Goal: Communication & Community: Share content

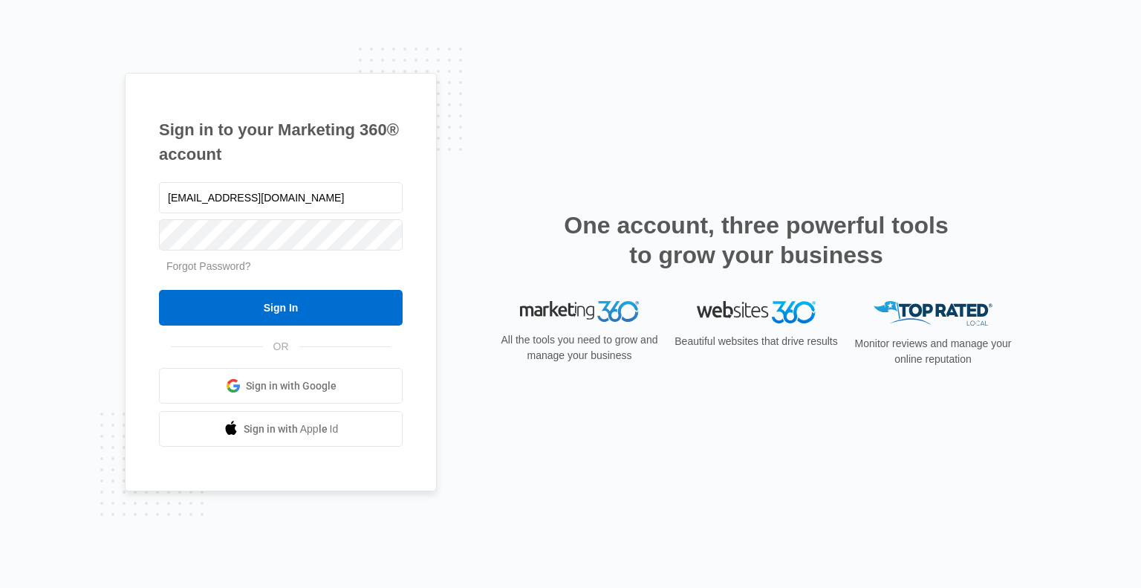
type input "[EMAIL_ADDRESS][DOMAIN_NAME]"
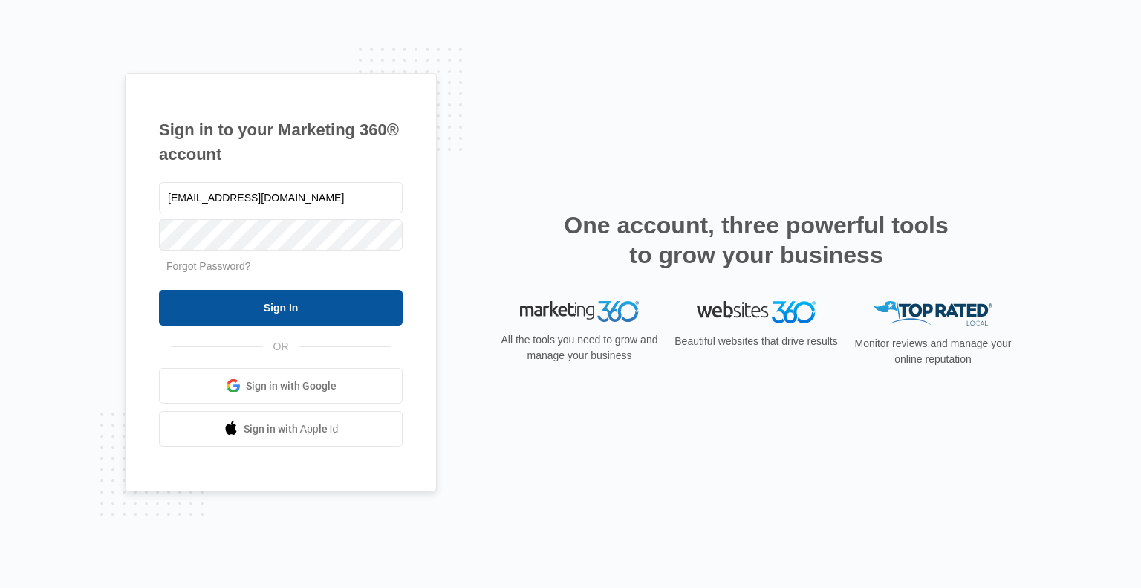
click at [273, 308] on input "Sign In" at bounding box center [281, 308] width 244 height 36
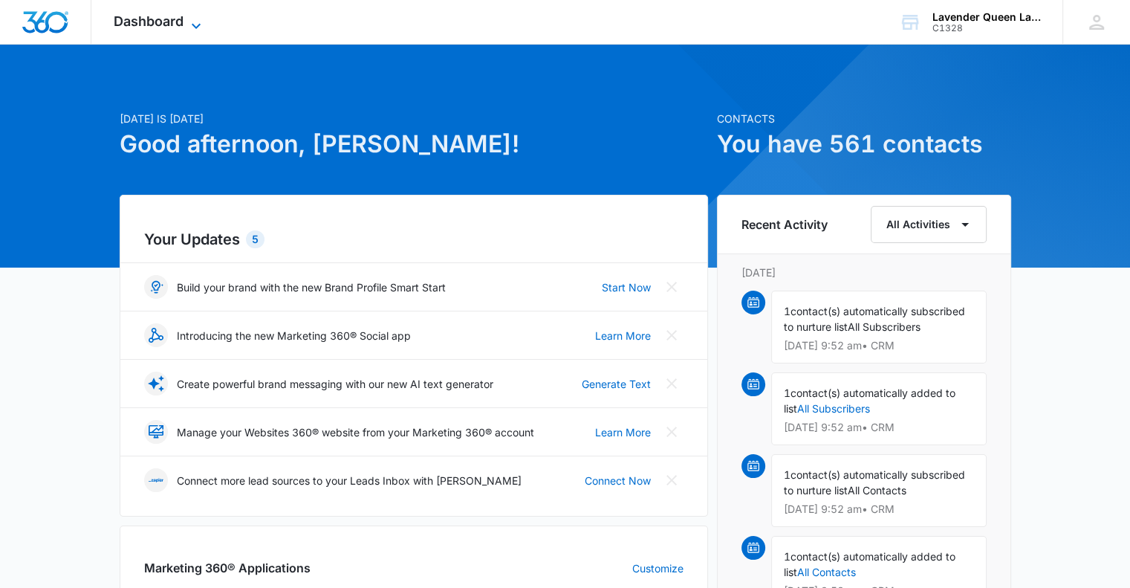
click at [195, 18] on icon at bounding box center [196, 26] width 18 height 18
click at [200, 26] on icon at bounding box center [196, 26] width 18 height 18
click at [195, 23] on icon at bounding box center [196, 26] width 18 height 18
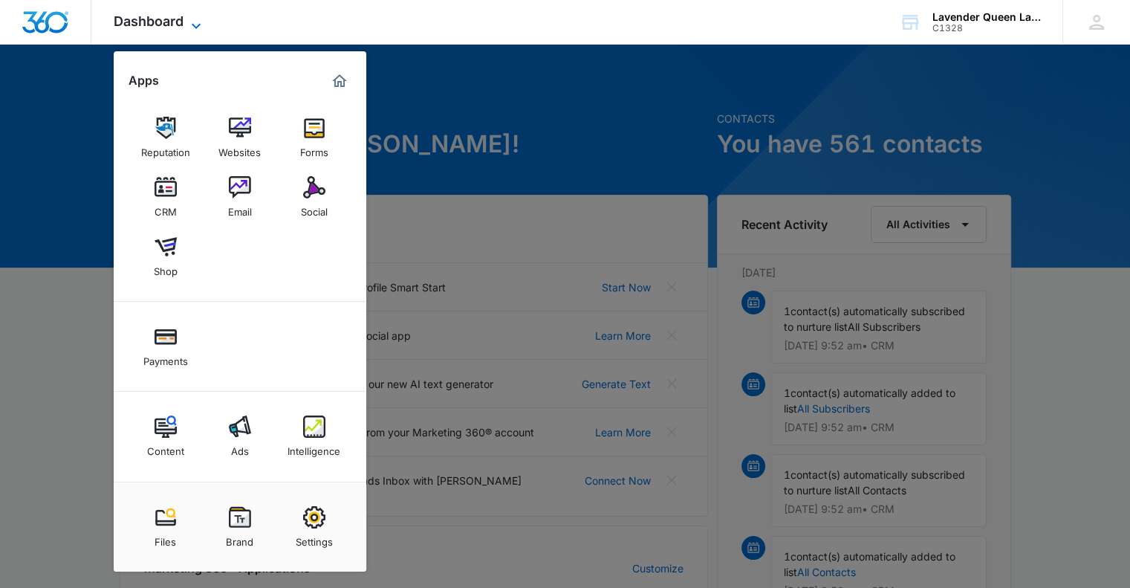
click at [195, 23] on icon at bounding box center [196, 26] width 18 height 18
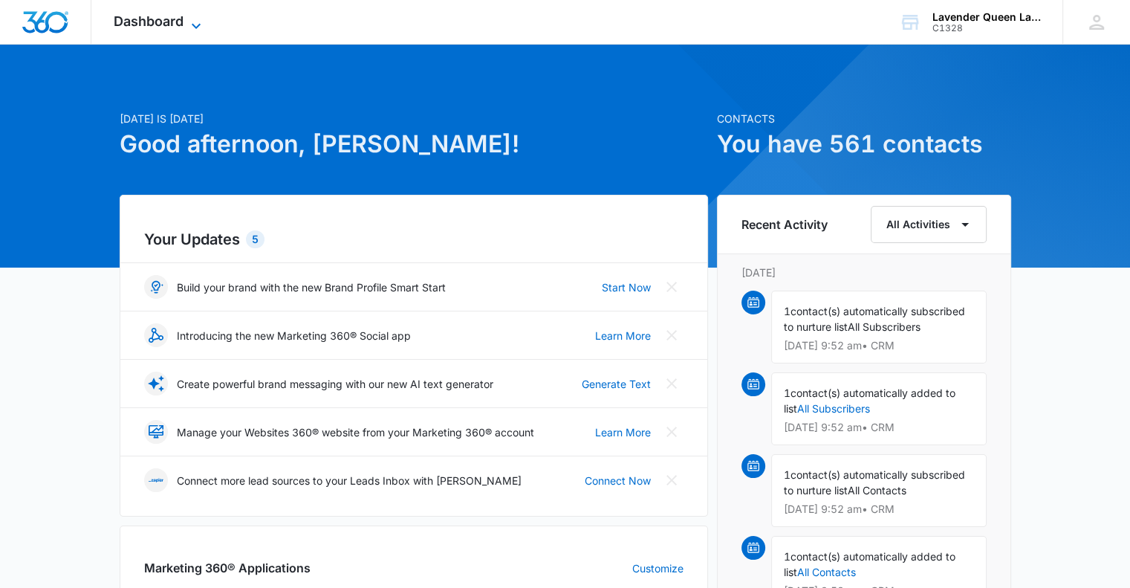
click at [196, 27] on icon at bounding box center [196, 25] width 9 height 5
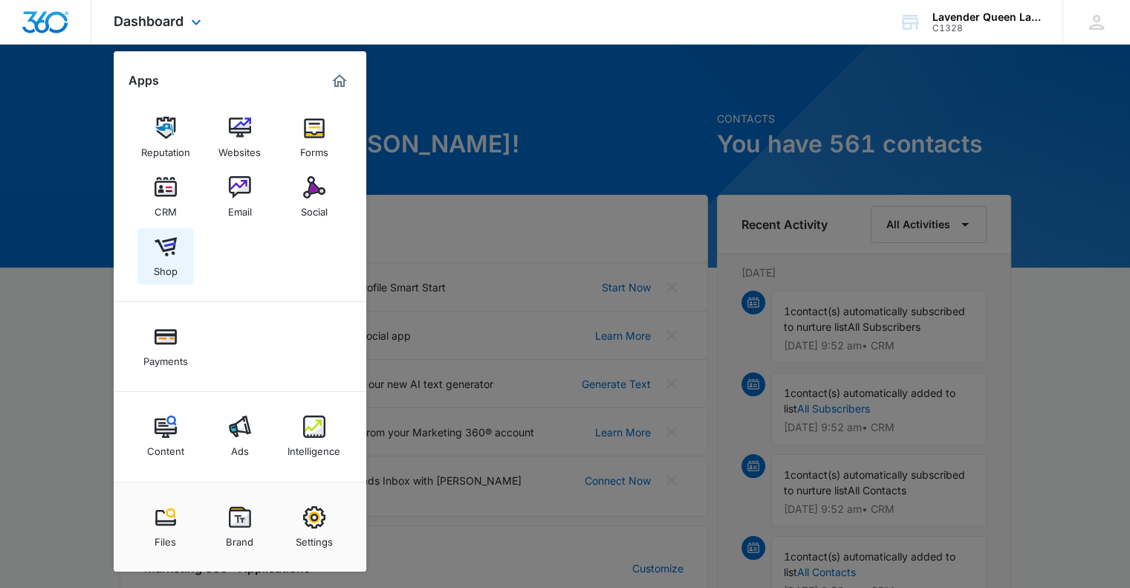
click at [168, 258] on div "Shop" at bounding box center [166, 267] width 24 height 19
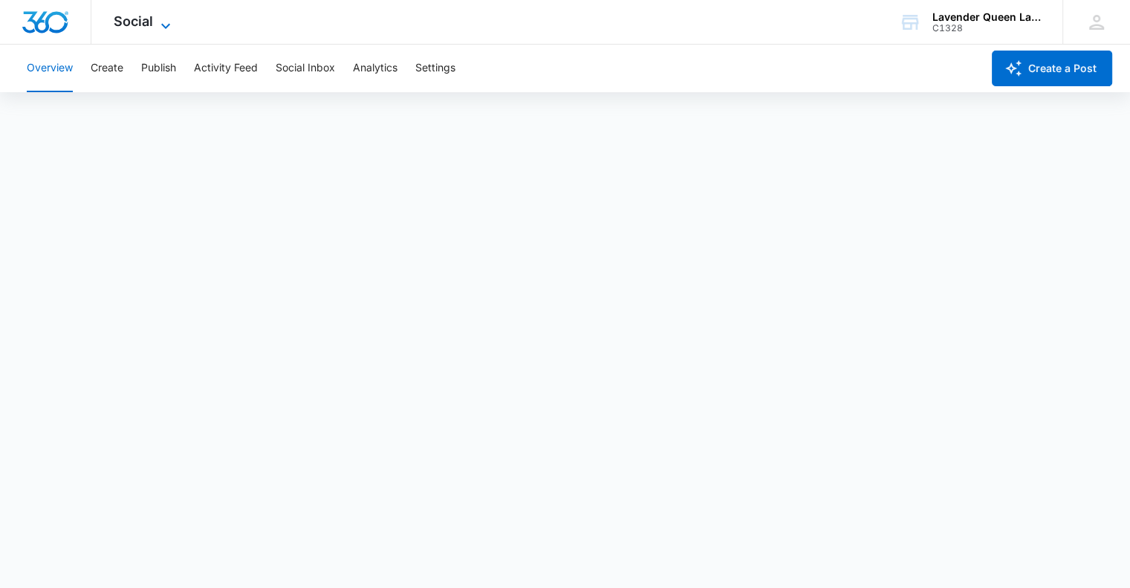
click at [166, 25] on icon at bounding box center [166, 26] width 18 height 18
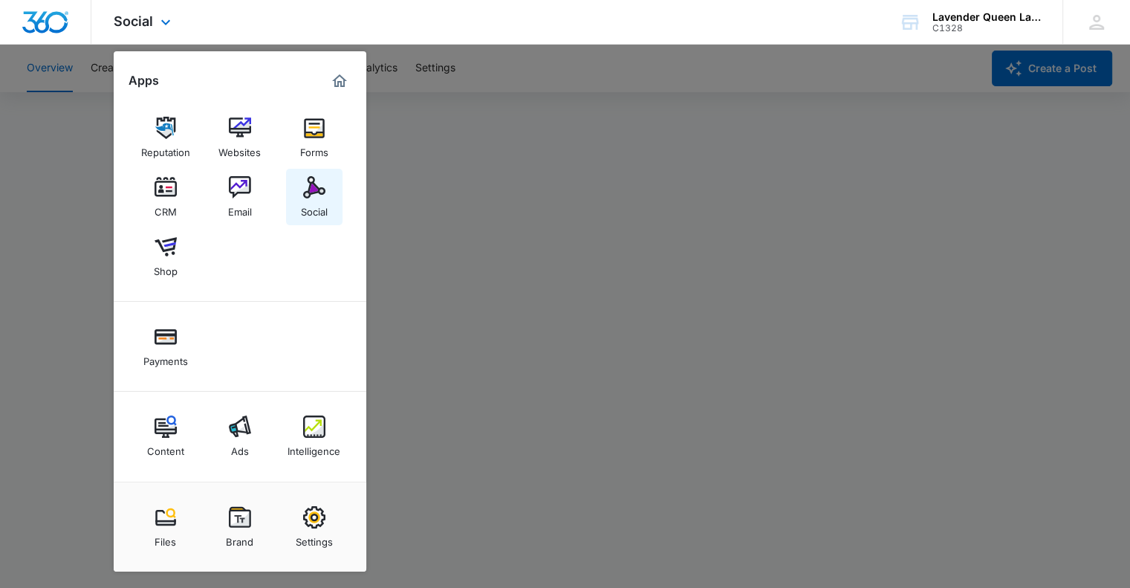
click at [314, 198] on div "Social" at bounding box center [314, 207] width 27 height 19
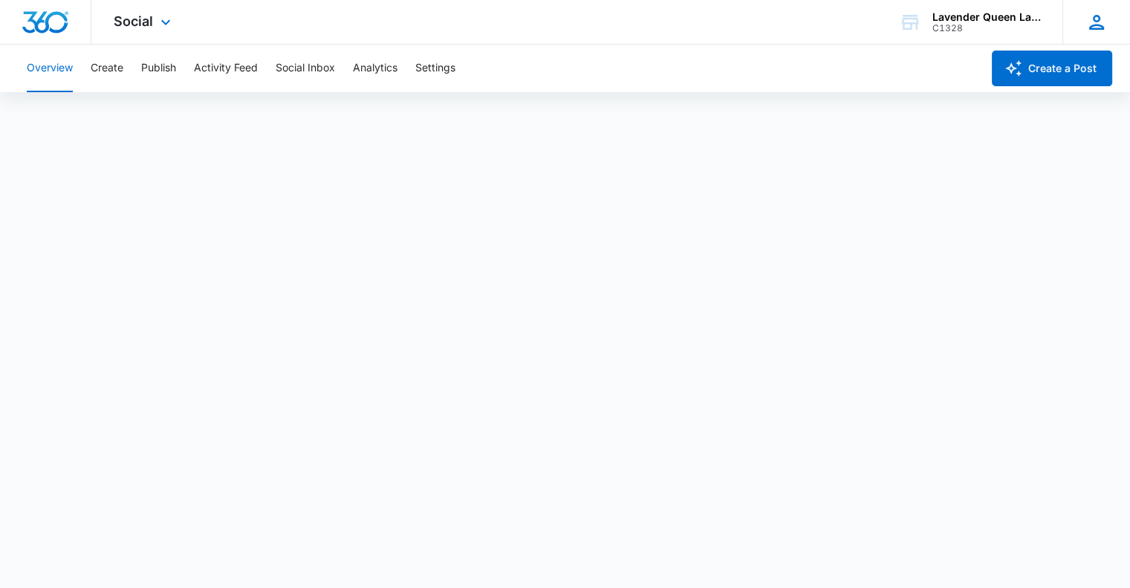
click at [1092, 27] on icon at bounding box center [1097, 22] width 22 height 22
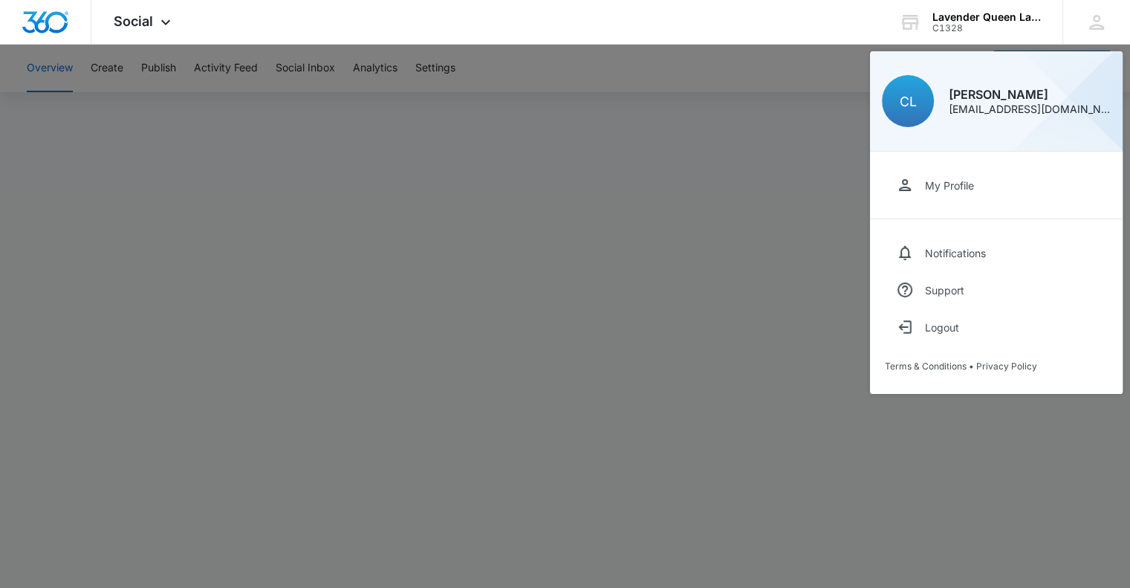
click at [752, 57] on div at bounding box center [565, 294] width 1130 height 588
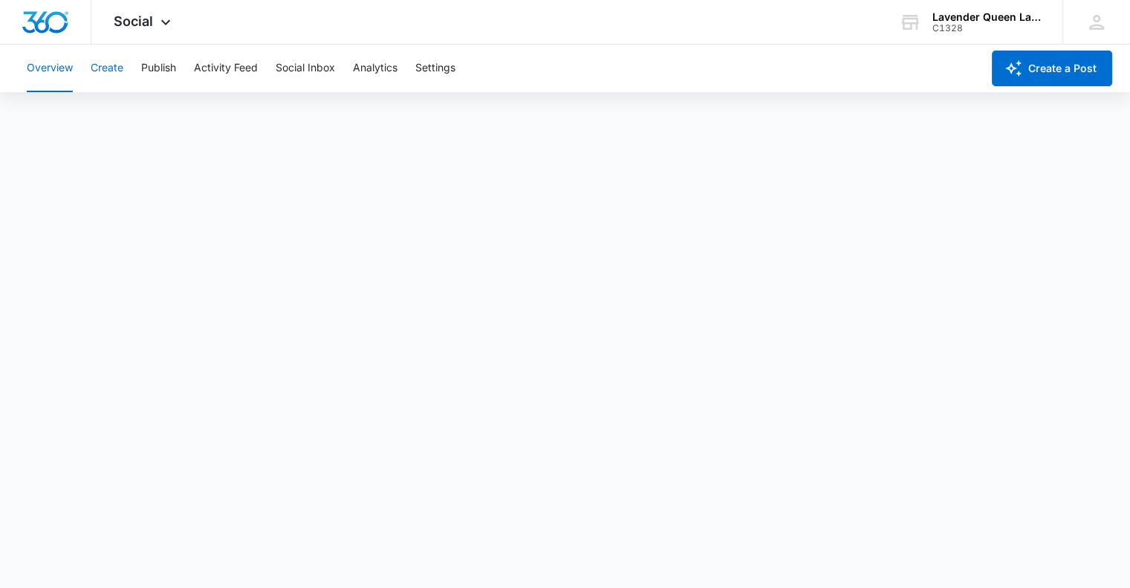
click at [111, 69] on button "Create" at bounding box center [107, 69] width 33 height 48
click at [166, 21] on icon at bounding box center [166, 26] width 18 height 18
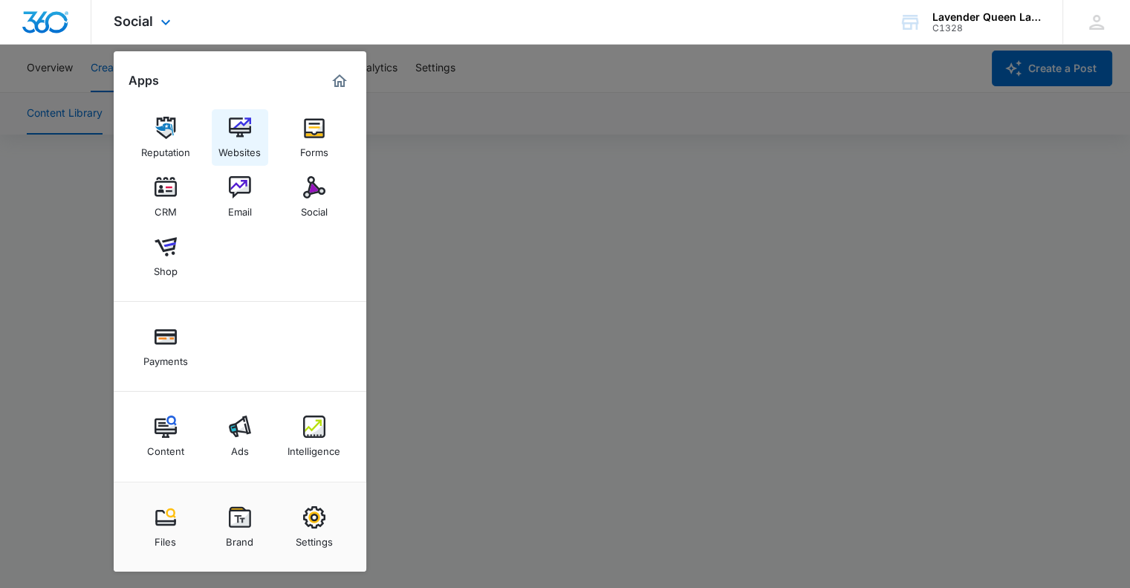
click at [245, 135] on img at bounding box center [240, 128] width 22 height 22
